Goal: Navigation & Orientation: Understand site structure

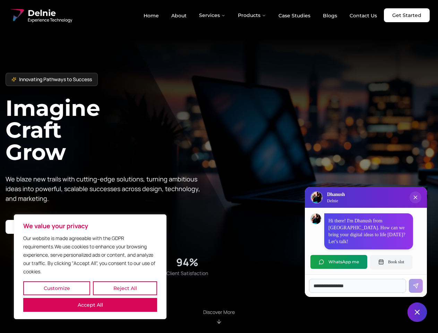
click at [56, 288] on button "Customize" at bounding box center [56, 288] width 67 height 14
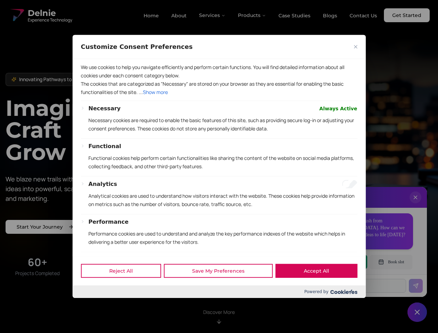
click at [125, 288] on div at bounding box center [219, 166] width 438 height 333
click at [90, 80] on p "We use cookies to help you navigate efficiently and perform certain functions. …" at bounding box center [219, 71] width 276 height 17
click at [219, 96] on p "The cookies that are categorized as "Necessary" are stored on your browser as t…" at bounding box center [219, 88] width 276 height 17
click at [212, 15] on div at bounding box center [219, 166] width 438 height 333
click at [252, 15] on div at bounding box center [219, 166] width 438 height 333
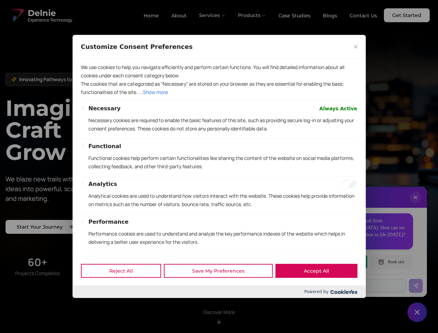
click at [415, 204] on div at bounding box center [219, 166] width 438 height 333
click at [338, 262] on div "Reject All Save My Preferences Accept All" at bounding box center [218, 270] width 293 height 29
click at [391, 262] on div at bounding box center [219, 166] width 438 height 333
click at [417, 312] on div at bounding box center [219, 166] width 438 height 333
